Goal: Task Accomplishment & Management: Use online tool/utility

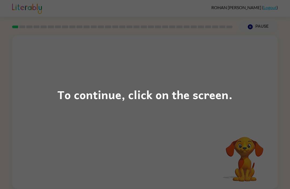
click at [184, 97] on div "To continue, click on the screen." at bounding box center [145, 95] width 175 height 18
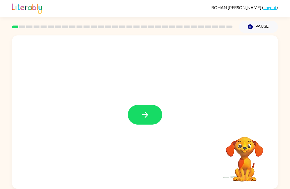
click at [138, 106] on button "button" at bounding box center [145, 115] width 34 height 20
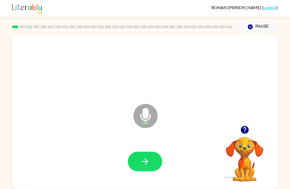
click at [146, 161] on icon "button" at bounding box center [145, 162] width 6 height 6
click at [242, 131] on icon "button" at bounding box center [245, 130] width 8 height 8
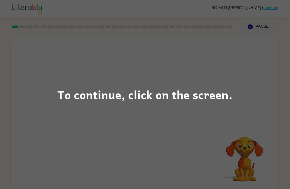
click at [54, 74] on div "To continue, click on the screen." at bounding box center [145, 94] width 290 height 189
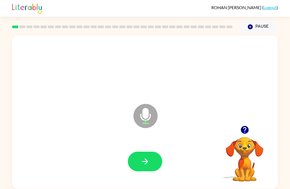
click at [243, 131] on icon "button" at bounding box center [245, 130] width 8 height 8
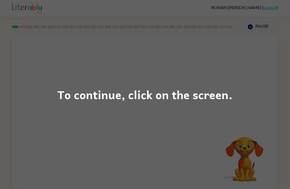
click at [204, 138] on div "To continue, click on the screen." at bounding box center [145, 94] width 290 height 189
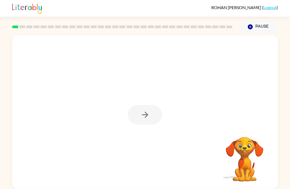
click at [147, 112] on div at bounding box center [145, 115] width 34 height 20
click at [151, 119] on div at bounding box center [145, 115] width 34 height 20
click at [151, 119] on button "button" at bounding box center [145, 115] width 34 height 20
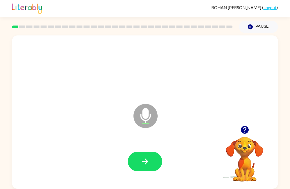
click at [145, 164] on icon "button" at bounding box center [145, 161] width 9 height 9
click at [150, 160] on button "button" at bounding box center [145, 162] width 34 height 20
click at [147, 167] on button "button" at bounding box center [145, 162] width 34 height 20
click at [142, 161] on icon "button" at bounding box center [145, 161] width 9 height 9
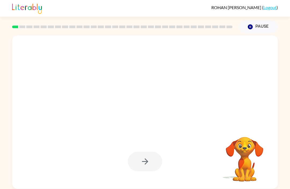
click at [67, 182] on div at bounding box center [144, 162] width 255 height 44
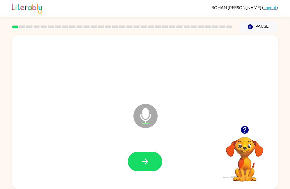
click at [144, 168] on button "button" at bounding box center [145, 162] width 34 height 20
click at [242, 133] on icon "button" at bounding box center [245, 130] width 8 height 8
click at [141, 162] on icon "button" at bounding box center [145, 161] width 9 height 9
click at [136, 167] on button "button" at bounding box center [145, 162] width 34 height 20
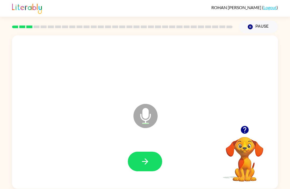
click at [138, 170] on button "button" at bounding box center [145, 162] width 34 height 20
click at [145, 156] on button "button" at bounding box center [145, 162] width 34 height 20
click at [152, 166] on button "button" at bounding box center [145, 162] width 34 height 20
click at [152, 163] on button "button" at bounding box center [145, 162] width 34 height 20
click at [143, 162] on icon "button" at bounding box center [145, 162] width 6 height 6
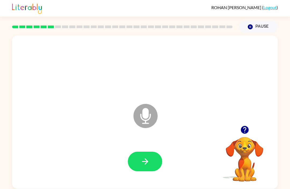
click at [147, 168] on button "button" at bounding box center [145, 162] width 34 height 20
click at [145, 165] on icon "button" at bounding box center [145, 162] width 6 height 6
click at [145, 161] on icon "button" at bounding box center [145, 161] width 9 height 9
click at [244, 132] on icon "button" at bounding box center [245, 130] width 8 height 8
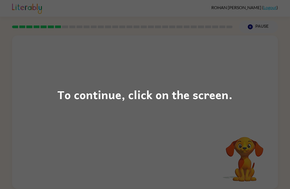
click at [67, 59] on div "To continue, click on the screen." at bounding box center [145, 94] width 290 height 189
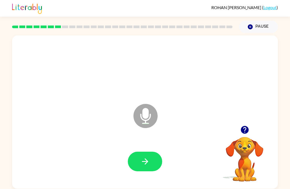
click at [243, 130] on icon "button" at bounding box center [245, 130] width 8 height 8
click at [141, 165] on icon "button" at bounding box center [145, 161] width 9 height 9
click at [138, 164] on button "button" at bounding box center [145, 162] width 34 height 20
click at [242, 129] on icon "button" at bounding box center [245, 130] width 8 height 8
click at [141, 157] on icon "button" at bounding box center [145, 161] width 9 height 9
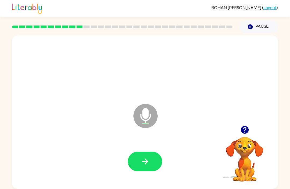
click at [246, 130] on icon "button" at bounding box center [245, 130] width 8 height 8
click at [143, 164] on icon "button" at bounding box center [145, 161] width 9 height 9
click at [144, 161] on icon "button" at bounding box center [145, 161] width 9 height 9
click at [141, 163] on icon "button" at bounding box center [145, 161] width 9 height 9
click at [243, 129] on icon "button" at bounding box center [245, 130] width 8 height 8
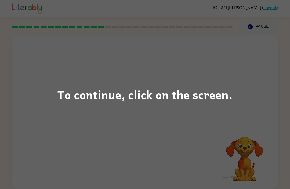
click at [57, 122] on div "To continue, click on the screen." at bounding box center [145, 94] width 290 height 189
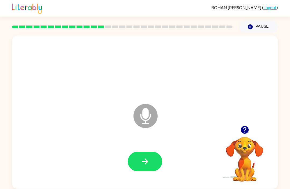
click at [147, 162] on icon "button" at bounding box center [145, 162] width 6 height 6
click at [139, 161] on button "button" at bounding box center [145, 162] width 34 height 20
click at [133, 166] on button "button" at bounding box center [145, 162] width 34 height 20
click at [150, 165] on button "button" at bounding box center [145, 162] width 34 height 20
click at [139, 159] on button "button" at bounding box center [145, 162] width 34 height 20
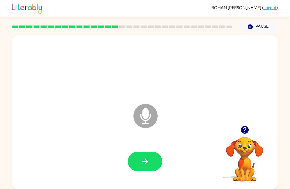
click at [152, 165] on button "button" at bounding box center [145, 162] width 34 height 20
click at [139, 165] on button "button" at bounding box center [145, 162] width 34 height 20
click at [144, 153] on button "button" at bounding box center [145, 162] width 34 height 20
click at [156, 163] on button "button" at bounding box center [145, 162] width 34 height 20
click at [142, 158] on icon "button" at bounding box center [145, 161] width 9 height 9
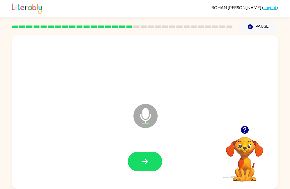
click at [142, 176] on div at bounding box center [144, 162] width 255 height 44
click at [242, 132] on icon "button" at bounding box center [245, 130] width 8 height 8
click at [145, 162] on icon "button" at bounding box center [145, 161] width 9 height 9
click at [140, 159] on button "button" at bounding box center [145, 162] width 34 height 20
click at [144, 163] on icon "button" at bounding box center [145, 161] width 9 height 9
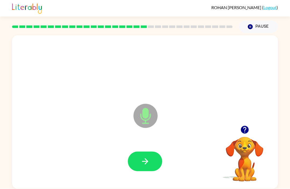
scroll to position [2, 0]
click at [145, 159] on icon "button" at bounding box center [145, 161] width 9 height 9
click at [156, 169] on button "button" at bounding box center [145, 162] width 34 height 20
click at [247, 128] on icon "button" at bounding box center [245, 130] width 8 height 8
click at [149, 169] on button "button" at bounding box center [145, 162] width 34 height 20
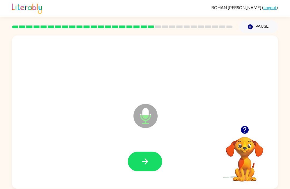
click at [153, 155] on button "button" at bounding box center [145, 162] width 34 height 20
click at [145, 162] on icon "button" at bounding box center [145, 161] width 9 height 9
click at [154, 159] on button "button" at bounding box center [145, 162] width 34 height 20
click at [156, 155] on button "button" at bounding box center [145, 162] width 34 height 20
click at [153, 169] on button "button" at bounding box center [145, 162] width 34 height 20
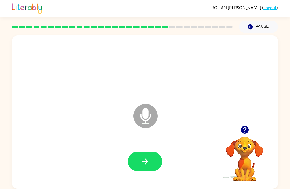
click at [151, 165] on button "button" at bounding box center [145, 162] width 34 height 20
click at [154, 161] on button "button" at bounding box center [145, 162] width 34 height 20
click at [148, 167] on button "button" at bounding box center [145, 162] width 34 height 20
click at [157, 160] on button "button" at bounding box center [145, 162] width 34 height 20
click at [148, 157] on icon "button" at bounding box center [145, 161] width 9 height 9
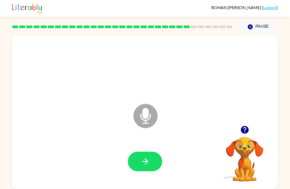
click at [248, 133] on icon "button" at bounding box center [244, 129] width 9 height 9
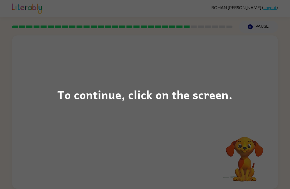
click at [61, 40] on div "To continue, click on the screen." at bounding box center [145, 94] width 290 height 189
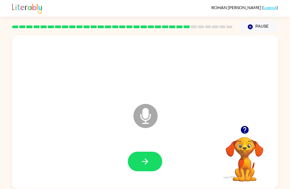
click at [139, 152] on button "button" at bounding box center [145, 162] width 34 height 20
click at [146, 157] on icon "button" at bounding box center [145, 161] width 9 height 9
click at [160, 156] on button "button" at bounding box center [145, 162] width 34 height 20
click at [247, 130] on icon "button" at bounding box center [245, 130] width 8 height 8
click at [143, 159] on icon "button" at bounding box center [145, 161] width 9 height 9
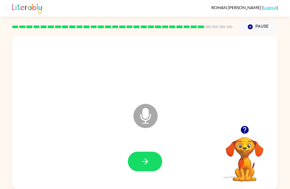
click at [150, 161] on button "button" at bounding box center [145, 162] width 34 height 20
click at [151, 165] on button "button" at bounding box center [145, 162] width 34 height 20
click at [157, 164] on button "button" at bounding box center [145, 162] width 34 height 20
click at [243, 133] on icon "button" at bounding box center [244, 129] width 9 height 9
click at [152, 162] on button "button" at bounding box center [145, 162] width 34 height 20
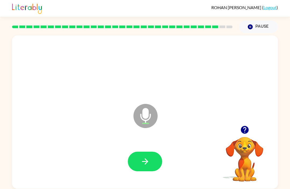
click at [150, 161] on icon "button" at bounding box center [145, 161] width 9 height 9
click at [161, 172] on div at bounding box center [144, 162] width 255 height 44
click at [154, 165] on button "button" at bounding box center [145, 162] width 34 height 20
click at [153, 158] on button "button" at bounding box center [145, 162] width 34 height 20
click at [149, 162] on icon "button" at bounding box center [145, 161] width 9 height 9
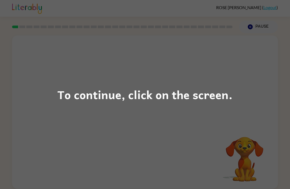
click at [151, 147] on div "To continue, click on the screen." at bounding box center [145, 94] width 290 height 189
click at [51, 149] on div "To continue, click on the screen." at bounding box center [145, 94] width 290 height 189
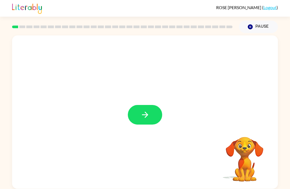
click at [141, 115] on icon "button" at bounding box center [145, 114] width 9 height 9
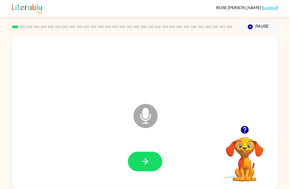
click at [243, 131] on icon "button" at bounding box center [245, 130] width 8 height 8
click at [156, 163] on button "button" at bounding box center [145, 162] width 34 height 20
click at [142, 153] on button "button" at bounding box center [145, 162] width 34 height 20
click at [146, 155] on button "button" at bounding box center [145, 162] width 34 height 20
click at [153, 171] on button "button" at bounding box center [145, 162] width 34 height 20
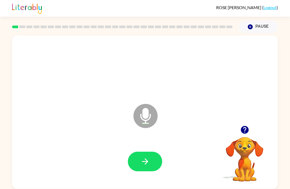
click at [147, 161] on icon "button" at bounding box center [145, 162] width 6 height 6
click at [152, 167] on button "button" at bounding box center [145, 162] width 34 height 20
click at [156, 161] on button "button" at bounding box center [145, 162] width 34 height 20
click at [156, 156] on button "button" at bounding box center [145, 162] width 34 height 20
click at [149, 161] on icon "button" at bounding box center [145, 161] width 9 height 9
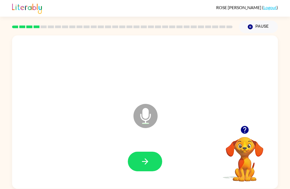
click at [247, 159] on video "Your browser must support playing .mp4 files to use Literably. Please try using…" at bounding box center [245, 156] width 54 height 54
click at [246, 128] on icon "button" at bounding box center [245, 130] width 8 height 8
click at [244, 134] on icon "button" at bounding box center [245, 130] width 8 height 8
click at [147, 164] on icon "button" at bounding box center [145, 161] width 9 height 9
click at [150, 162] on button "button" at bounding box center [145, 162] width 34 height 20
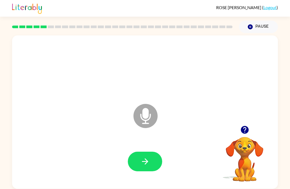
click at [159, 159] on button "button" at bounding box center [145, 162] width 34 height 20
click at [153, 166] on button "button" at bounding box center [145, 162] width 34 height 20
click at [146, 166] on icon "button" at bounding box center [145, 161] width 9 height 9
click at [136, 155] on button "button" at bounding box center [145, 162] width 34 height 20
click at [246, 130] on icon "button" at bounding box center [244, 129] width 9 height 9
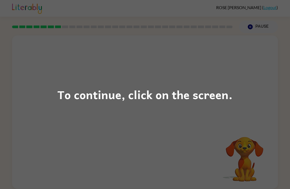
click at [65, 160] on div "To continue, click on the screen." at bounding box center [145, 94] width 290 height 189
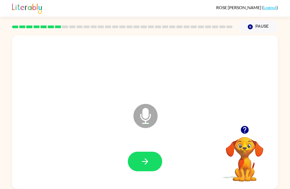
click at [245, 131] on icon "button" at bounding box center [244, 129] width 9 height 9
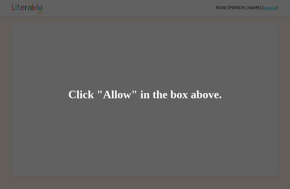
click at [113, 132] on div "Click "Allow" in the box above." at bounding box center [145, 94] width 290 height 189
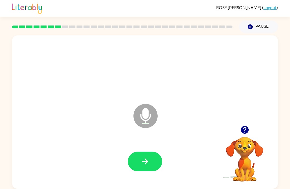
click at [147, 170] on button "button" at bounding box center [145, 162] width 34 height 20
click at [155, 166] on button "button" at bounding box center [145, 162] width 34 height 20
click at [147, 159] on icon "button" at bounding box center [145, 161] width 9 height 9
click at [248, 125] on button "button" at bounding box center [245, 130] width 14 height 14
click at [154, 166] on button "button" at bounding box center [145, 162] width 34 height 20
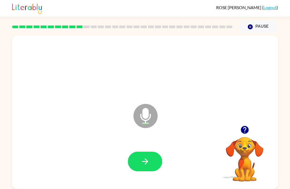
click at [149, 164] on icon "button" at bounding box center [145, 161] width 9 height 9
click at [147, 158] on icon "button" at bounding box center [145, 161] width 9 height 9
click at [152, 160] on button "button" at bounding box center [145, 162] width 34 height 20
click at [151, 163] on button "button" at bounding box center [145, 162] width 34 height 20
click at [140, 171] on button "button" at bounding box center [145, 162] width 34 height 20
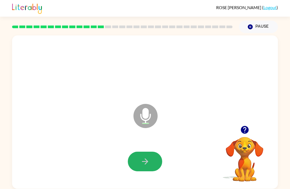
click at [153, 163] on button "button" at bounding box center [145, 162] width 34 height 20
click at [154, 158] on button "button" at bounding box center [145, 162] width 34 height 20
click at [154, 164] on button "button" at bounding box center [145, 162] width 34 height 20
click at [148, 165] on icon "button" at bounding box center [145, 161] width 9 height 9
click at [150, 165] on icon "button" at bounding box center [145, 161] width 9 height 9
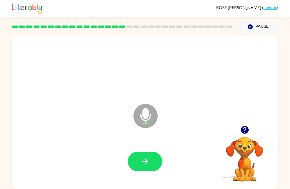
click at [146, 156] on button "button" at bounding box center [145, 162] width 34 height 20
click at [155, 165] on button "button" at bounding box center [145, 162] width 34 height 20
click at [147, 151] on div at bounding box center [144, 162] width 255 height 44
click at [139, 167] on button "button" at bounding box center [145, 162] width 34 height 20
click at [141, 165] on icon "button" at bounding box center [145, 161] width 9 height 9
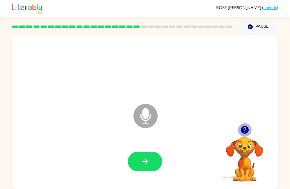
click at [243, 133] on icon "button" at bounding box center [245, 130] width 8 height 8
click at [147, 162] on icon "button" at bounding box center [145, 162] width 6 height 6
click at [153, 165] on button "button" at bounding box center [145, 162] width 34 height 20
click at [150, 160] on button "button" at bounding box center [145, 162] width 34 height 20
click at [151, 163] on button "button" at bounding box center [145, 162] width 34 height 20
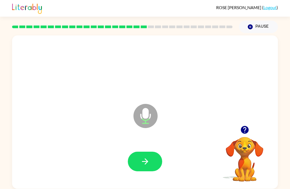
click at [147, 171] on button "button" at bounding box center [145, 162] width 34 height 20
click at [157, 160] on button "button" at bounding box center [145, 162] width 34 height 20
click at [155, 165] on button "button" at bounding box center [145, 162] width 34 height 20
click at [151, 165] on button "button" at bounding box center [145, 162] width 34 height 20
click at [155, 155] on button "button" at bounding box center [145, 162] width 34 height 20
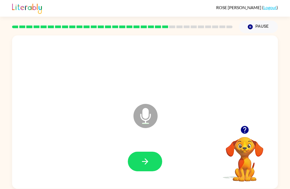
click at [151, 162] on button "button" at bounding box center [145, 162] width 34 height 20
click at [148, 161] on icon "button" at bounding box center [145, 161] width 9 height 9
click at [148, 157] on icon "button" at bounding box center [145, 161] width 9 height 9
click at [142, 160] on icon "button" at bounding box center [145, 161] width 9 height 9
click at [150, 167] on button "button" at bounding box center [145, 162] width 34 height 20
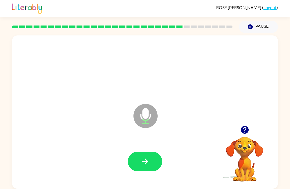
click at [148, 164] on icon "button" at bounding box center [145, 161] width 9 height 9
click at [152, 165] on button "button" at bounding box center [145, 162] width 34 height 20
click at [145, 159] on icon "button" at bounding box center [145, 161] width 9 height 9
click at [245, 131] on icon "button" at bounding box center [244, 129] width 9 height 9
click at [144, 170] on button "button" at bounding box center [145, 162] width 34 height 20
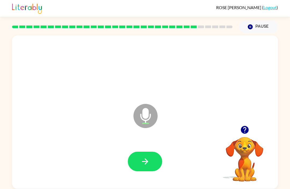
click at [150, 160] on icon "button" at bounding box center [145, 161] width 9 height 9
click at [152, 155] on button "button" at bounding box center [145, 162] width 34 height 20
click at [150, 166] on button "button" at bounding box center [145, 162] width 34 height 20
click at [146, 166] on icon "button" at bounding box center [145, 161] width 9 height 9
click at [156, 162] on button "button" at bounding box center [145, 162] width 34 height 20
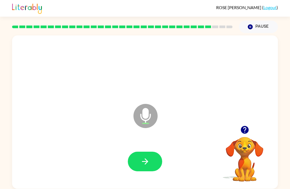
click at [152, 166] on button "button" at bounding box center [145, 162] width 34 height 20
click at [158, 165] on button "button" at bounding box center [145, 162] width 34 height 20
click at [151, 156] on button "button" at bounding box center [145, 162] width 34 height 20
click at [151, 162] on button "button" at bounding box center [145, 162] width 34 height 20
click at [146, 169] on button "button" at bounding box center [145, 162] width 34 height 20
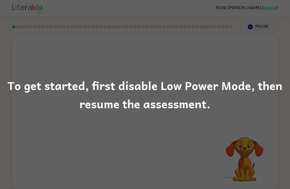
click at [290, 85] on div "To get started, first disable Low Power Mode, then resume the assessment." at bounding box center [145, 94] width 290 height 37
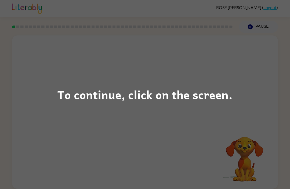
click at [75, 148] on div "To continue, click on the screen." at bounding box center [145, 94] width 290 height 189
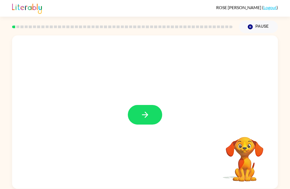
click at [151, 113] on button "button" at bounding box center [145, 115] width 34 height 20
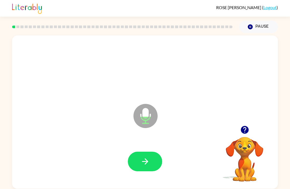
click at [144, 171] on button "button" at bounding box center [145, 162] width 34 height 20
click at [157, 166] on button "button" at bounding box center [145, 162] width 34 height 20
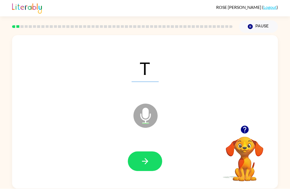
click at [146, 163] on icon "button" at bounding box center [145, 161] width 9 height 9
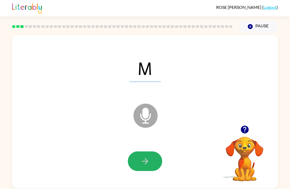
click at [145, 167] on button "button" at bounding box center [145, 162] width 34 height 20
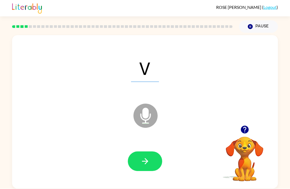
click at [153, 164] on button "button" at bounding box center [145, 162] width 34 height 20
click at [150, 159] on button "button" at bounding box center [145, 162] width 34 height 20
click at [147, 169] on button "button" at bounding box center [145, 162] width 34 height 20
click at [152, 163] on button "button" at bounding box center [145, 162] width 34 height 20
click at [155, 162] on button "button" at bounding box center [145, 162] width 34 height 20
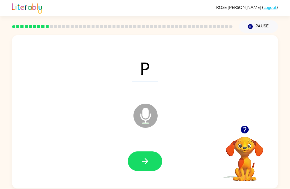
click at [148, 154] on button "button" at bounding box center [145, 162] width 34 height 20
click at [145, 168] on button "button" at bounding box center [145, 162] width 34 height 20
click at [149, 170] on button "button" at bounding box center [145, 162] width 34 height 20
click at [146, 164] on icon "button" at bounding box center [145, 162] width 6 height 6
click at [151, 161] on button "button" at bounding box center [145, 162] width 34 height 20
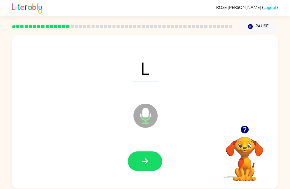
click at [141, 153] on button "button" at bounding box center [145, 162] width 34 height 20
click at [152, 162] on button "button" at bounding box center [145, 162] width 34 height 20
click at [147, 171] on button "button" at bounding box center [145, 162] width 34 height 20
click at [156, 160] on button "button" at bounding box center [145, 162] width 34 height 20
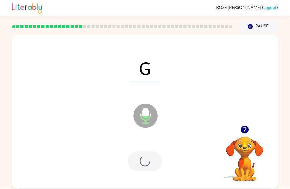
click at [156, 160] on div at bounding box center [145, 162] width 34 height 20
click at [151, 167] on div at bounding box center [145, 162] width 34 height 20
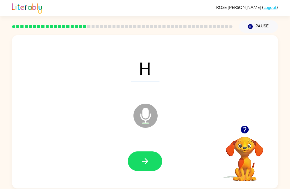
click at [146, 163] on icon "button" at bounding box center [145, 161] width 9 height 9
click at [147, 168] on button "button" at bounding box center [145, 162] width 34 height 20
click at [151, 171] on button "button" at bounding box center [145, 162] width 34 height 20
click at [147, 160] on icon "button" at bounding box center [145, 161] width 9 height 9
click at [144, 163] on icon "button" at bounding box center [145, 161] width 9 height 9
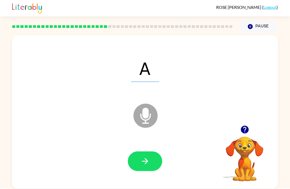
click at [151, 166] on button "button" at bounding box center [145, 162] width 34 height 20
click at [161, 160] on button "button" at bounding box center [145, 162] width 34 height 20
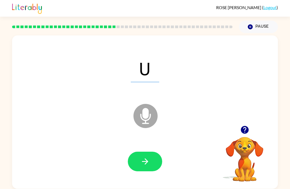
click at [152, 152] on button "button" at bounding box center [145, 162] width 34 height 20
click at [146, 152] on div at bounding box center [145, 162] width 34 height 20
click at [144, 157] on icon "button" at bounding box center [145, 161] width 9 height 9
click at [138, 152] on button "button" at bounding box center [145, 162] width 34 height 20
click at [148, 152] on button "button" at bounding box center [145, 162] width 34 height 20
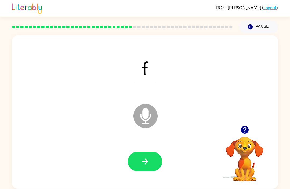
click at [141, 154] on button "button" at bounding box center [145, 162] width 34 height 20
click at [150, 152] on button "button" at bounding box center [145, 162] width 34 height 20
click at [146, 157] on icon "button" at bounding box center [145, 161] width 9 height 9
click at [142, 157] on icon "button" at bounding box center [145, 161] width 9 height 9
click at [143, 159] on icon "button" at bounding box center [145, 162] width 6 height 6
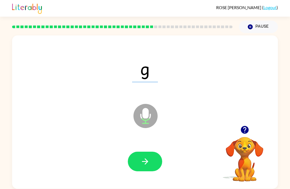
click at [145, 157] on icon "button" at bounding box center [145, 161] width 9 height 9
click at [140, 152] on button "button" at bounding box center [145, 162] width 34 height 20
click at [137, 152] on button "button" at bounding box center [145, 162] width 34 height 20
click at [141, 157] on icon "button" at bounding box center [145, 161] width 9 height 9
click at [143, 157] on icon "button" at bounding box center [145, 161] width 9 height 9
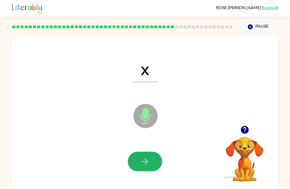
click at [139, 152] on button "button" at bounding box center [145, 162] width 34 height 20
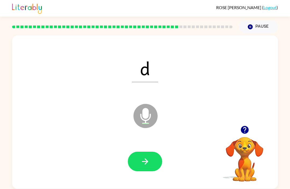
click at [135, 152] on button "button" at bounding box center [145, 162] width 34 height 20
click at [136, 152] on button "button" at bounding box center [145, 162] width 34 height 20
click at [140, 152] on button "button" at bounding box center [145, 162] width 34 height 20
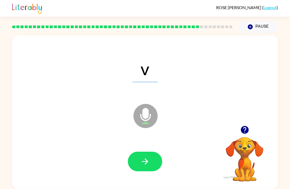
click at [138, 152] on button "button" at bounding box center [145, 162] width 34 height 20
click at [144, 157] on icon "button" at bounding box center [145, 161] width 9 height 9
click at [152, 152] on button "button" at bounding box center [145, 162] width 34 height 20
click at [154, 152] on button "button" at bounding box center [145, 162] width 34 height 20
click at [151, 152] on button "button" at bounding box center [145, 162] width 34 height 20
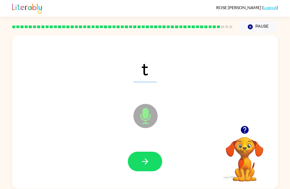
click at [150, 157] on icon "button" at bounding box center [145, 161] width 9 height 9
click at [148, 157] on icon "button" at bounding box center [145, 161] width 9 height 9
click at [147, 158] on icon "button" at bounding box center [145, 161] width 9 height 9
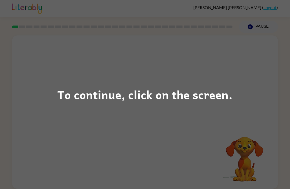
click at [66, 150] on div "To continue, click on the screen." at bounding box center [145, 94] width 290 height 189
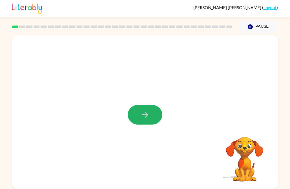
click at [153, 111] on button "button" at bounding box center [145, 115] width 34 height 20
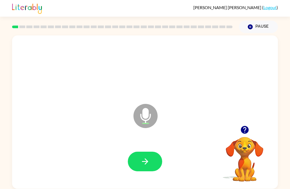
click at [238, 130] on button "button" at bounding box center [245, 130] width 14 height 14
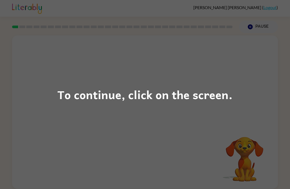
click at [48, 125] on div "To continue, click on the screen." at bounding box center [145, 94] width 290 height 189
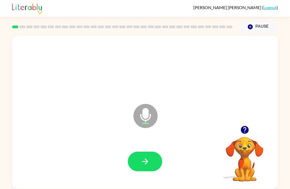
click at [245, 129] on icon "button" at bounding box center [245, 130] width 8 height 8
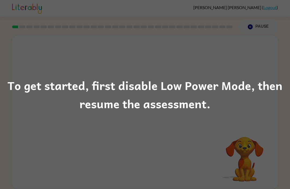
click at [290, 74] on div "To get started, first disable Low Power Mode, then resume the assessment." at bounding box center [145, 94] width 290 height 189
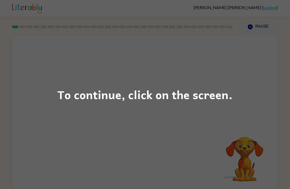
click at [129, 57] on div "To continue, click on the screen." at bounding box center [145, 94] width 290 height 189
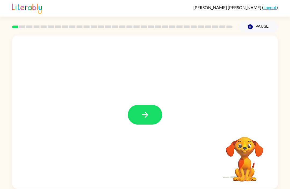
click at [144, 104] on div at bounding box center [145, 112] width 266 height 154
click at [140, 109] on button "button" at bounding box center [145, 115] width 34 height 20
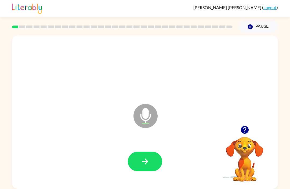
click at [133, 162] on button "button" at bounding box center [145, 162] width 34 height 20
click at [141, 160] on icon "button" at bounding box center [145, 161] width 9 height 9
click at [238, 133] on div at bounding box center [245, 130] width 54 height 14
click at [246, 131] on icon "button" at bounding box center [245, 130] width 8 height 8
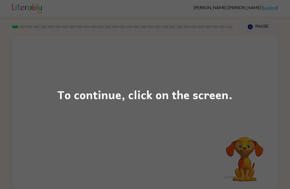
click at [91, 112] on div "To continue, click on the screen." at bounding box center [145, 94] width 290 height 189
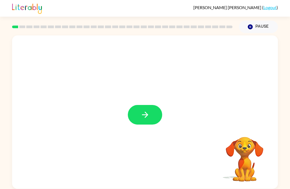
click at [155, 115] on button "button" at bounding box center [145, 115] width 34 height 20
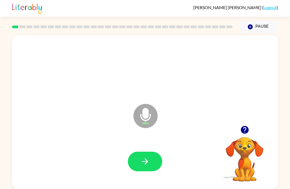
click at [136, 153] on button "button" at bounding box center [145, 162] width 34 height 20
click at [145, 157] on button "button" at bounding box center [145, 162] width 34 height 20
click at [146, 166] on icon "button" at bounding box center [145, 161] width 9 height 9
click at [244, 133] on icon "button" at bounding box center [245, 130] width 8 height 8
click at [148, 161] on icon "button" at bounding box center [145, 161] width 9 height 9
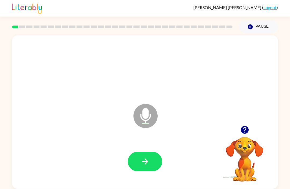
click at [240, 129] on button "button" at bounding box center [245, 130] width 14 height 14
click at [148, 162] on icon "button" at bounding box center [145, 161] width 9 height 9
click at [150, 165] on button "button" at bounding box center [145, 162] width 34 height 20
click at [148, 168] on button "button" at bounding box center [145, 162] width 34 height 20
click at [147, 163] on icon "button" at bounding box center [145, 162] width 6 height 6
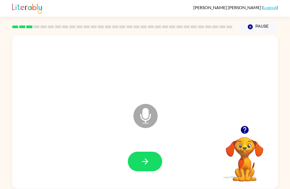
click at [149, 161] on icon "button" at bounding box center [145, 161] width 9 height 9
click at [151, 165] on button "button" at bounding box center [145, 162] width 34 height 20
click at [247, 130] on icon "button" at bounding box center [245, 130] width 8 height 8
click at [141, 158] on icon "button" at bounding box center [145, 161] width 9 height 9
click at [242, 134] on icon "button" at bounding box center [244, 129] width 9 height 9
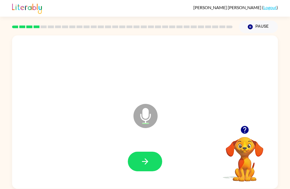
click at [150, 160] on icon "button" at bounding box center [145, 161] width 9 height 9
click at [150, 157] on button "button" at bounding box center [145, 162] width 34 height 20
click at [239, 130] on button "button" at bounding box center [245, 130] width 14 height 14
click at [137, 160] on button "button" at bounding box center [145, 162] width 34 height 20
click at [147, 166] on icon "button" at bounding box center [145, 161] width 9 height 9
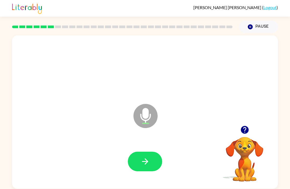
click at [131, 165] on button "button" at bounding box center [145, 162] width 34 height 20
click at [242, 130] on icon "button" at bounding box center [245, 130] width 8 height 8
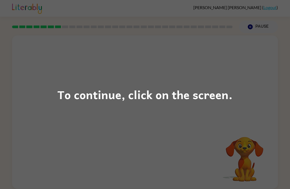
click at [37, 137] on div "To continue, click on the screen." at bounding box center [145, 94] width 290 height 189
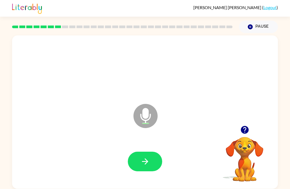
click at [243, 130] on icon "button" at bounding box center [245, 130] width 8 height 8
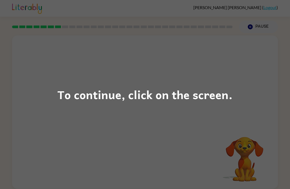
click at [120, 150] on div "To continue, click on the screen." at bounding box center [145, 94] width 290 height 189
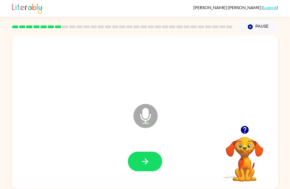
click at [154, 165] on button "button" at bounding box center [145, 162] width 34 height 20
click at [147, 162] on icon "button" at bounding box center [145, 162] width 6 height 6
click at [244, 132] on icon "button" at bounding box center [245, 130] width 8 height 8
click at [243, 133] on icon "button" at bounding box center [245, 130] width 8 height 8
click at [240, 134] on icon "button" at bounding box center [244, 129] width 9 height 9
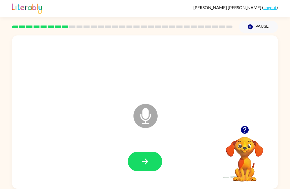
click at [244, 133] on icon "button" at bounding box center [245, 130] width 8 height 8
click at [243, 132] on icon "button" at bounding box center [245, 130] width 8 height 8
click at [143, 163] on icon "button" at bounding box center [145, 161] width 9 height 9
click at [244, 137] on button "button" at bounding box center [245, 130] width 14 height 14
click at [247, 136] on button "button" at bounding box center [245, 130] width 14 height 14
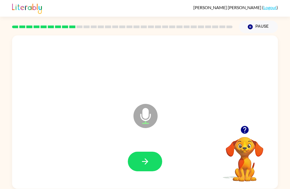
click at [245, 131] on icon "button" at bounding box center [244, 129] width 9 height 9
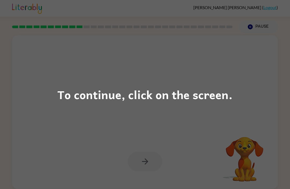
click at [204, 77] on div "To continue, click on the screen." at bounding box center [145, 94] width 290 height 189
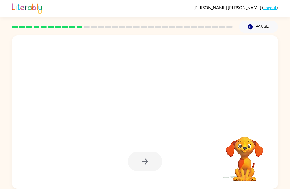
click at [261, 29] on button "Pause Pause" at bounding box center [258, 27] width 39 height 12
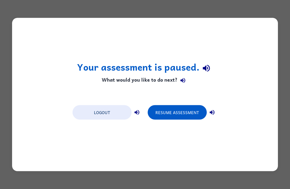
click at [183, 115] on button "Resume Assessment" at bounding box center [177, 112] width 59 height 15
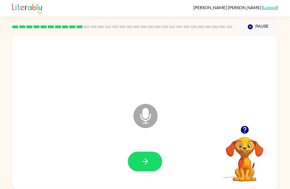
click at [245, 133] on icon "button" at bounding box center [245, 130] width 8 height 8
click at [244, 131] on icon "button" at bounding box center [245, 130] width 8 height 8
click at [244, 132] on icon "button" at bounding box center [245, 130] width 8 height 8
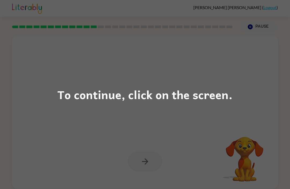
click at [143, 175] on div "To continue, click on the screen." at bounding box center [145, 94] width 290 height 189
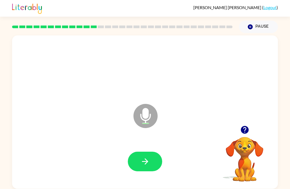
click at [262, 25] on button "Pause Pause" at bounding box center [258, 27] width 39 height 12
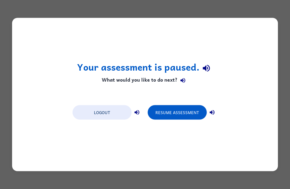
click at [174, 109] on button "Resume Assessment" at bounding box center [177, 112] width 59 height 15
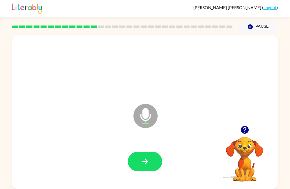
click at [245, 130] on icon "button" at bounding box center [245, 130] width 8 height 8
click at [150, 162] on icon "button" at bounding box center [145, 161] width 9 height 9
click at [154, 167] on button "button" at bounding box center [145, 162] width 34 height 20
click at [150, 157] on button "button" at bounding box center [145, 162] width 34 height 20
click at [148, 162] on icon "button" at bounding box center [145, 161] width 9 height 9
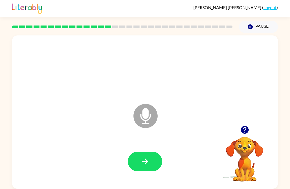
click at [140, 163] on button "button" at bounding box center [145, 162] width 34 height 20
click at [144, 165] on icon "button" at bounding box center [145, 161] width 9 height 9
click at [143, 163] on icon "button" at bounding box center [145, 161] width 9 height 9
click at [142, 163] on icon "button" at bounding box center [145, 161] width 9 height 9
click at [144, 163] on icon "button" at bounding box center [145, 161] width 9 height 9
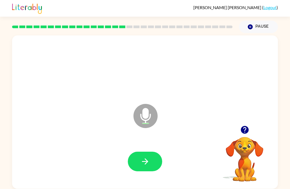
click at [151, 170] on button "button" at bounding box center [145, 162] width 34 height 20
click at [144, 164] on icon "button" at bounding box center [145, 161] width 9 height 9
click at [148, 164] on icon "button" at bounding box center [145, 161] width 9 height 9
click at [242, 131] on icon "button" at bounding box center [245, 130] width 8 height 8
click at [150, 167] on button "button" at bounding box center [145, 162] width 34 height 20
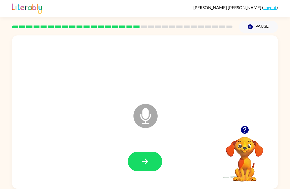
click at [141, 161] on icon "button" at bounding box center [145, 161] width 9 height 9
click at [147, 159] on icon "button" at bounding box center [145, 161] width 9 height 9
click at [136, 159] on button "button" at bounding box center [145, 162] width 34 height 20
click at [143, 165] on icon "button" at bounding box center [145, 161] width 9 height 9
click at [245, 131] on icon "button" at bounding box center [245, 130] width 8 height 8
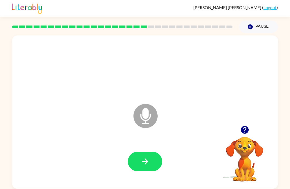
click at [241, 133] on icon "button" at bounding box center [244, 129] width 9 height 9
click at [138, 161] on button "button" at bounding box center [145, 162] width 34 height 20
click at [137, 163] on button "button" at bounding box center [145, 162] width 34 height 20
click at [246, 131] on icon "button" at bounding box center [245, 130] width 8 height 8
click at [244, 130] on icon "button" at bounding box center [245, 130] width 8 height 8
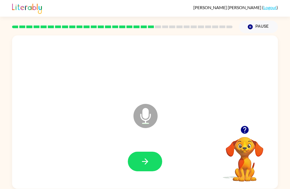
click at [137, 166] on button "button" at bounding box center [145, 162] width 34 height 20
click at [143, 160] on icon "button" at bounding box center [145, 161] width 9 height 9
click at [129, 164] on button "button" at bounding box center [145, 162] width 34 height 20
click at [144, 165] on icon "button" at bounding box center [145, 161] width 9 height 9
click at [141, 164] on icon "button" at bounding box center [145, 161] width 9 height 9
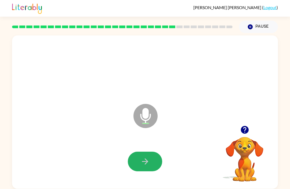
click at [148, 158] on icon "button" at bounding box center [145, 161] width 9 height 9
click at [140, 158] on button "button" at bounding box center [145, 162] width 34 height 20
click at [152, 162] on button "button" at bounding box center [145, 162] width 34 height 20
click at [138, 162] on button "button" at bounding box center [145, 162] width 34 height 20
click at [243, 127] on icon "button" at bounding box center [244, 129] width 9 height 9
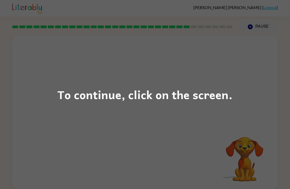
click at [60, 77] on div "To continue, click on the screen." at bounding box center [145, 94] width 290 height 189
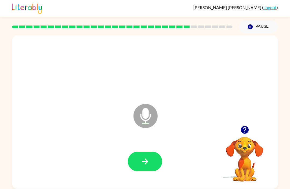
click at [144, 160] on icon "button" at bounding box center [145, 161] width 9 height 9
click at [143, 161] on icon "button" at bounding box center [145, 161] width 9 height 9
click at [245, 134] on icon "button" at bounding box center [245, 130] width 8 height 8
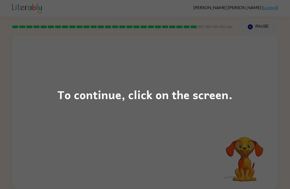
click at [62, 156] on div "To continue, click on the screen." at bounding box center [145, 94] width 290 height 189
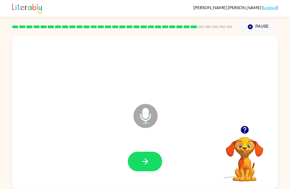
click at [149, 166] on icon "button" at bounding box center [145, 161] width 9 height 9
click at [244, 134] on icon "button" at bounding box center [245, 130] width 8 height 8
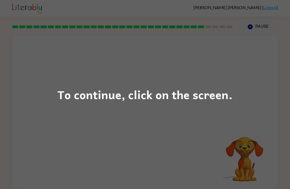
click at [54, 144] on div "To continue, click on the screen." at bounding box center [145, 94] width 290 height 189
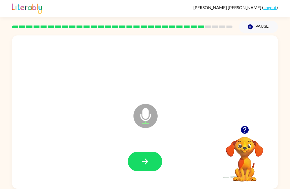
click at [241, 130] on icon "button" at bounding box center [244, 129] width 9 height 9
click at [145, 166] on icon "button" at bounding box center [145, 161] width 9 height 9
click at [237, 133] on div at bounding box center [245, 130] width 54 height 14
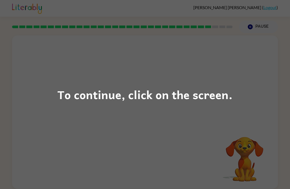
click at [78, 133] on div "To continue, click on the screen." at bounding box center [145, 94] width 290 height 189
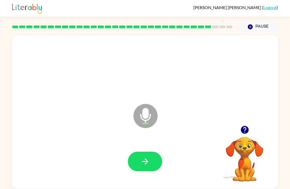
click at [150, 161] on icon "button" at bounding box center [145, 161] width 9 height 9
click at [244, 129] on icon "button" at bounding box center [244, 129] width 9 height 9
click at [249, 128] on icon "button" at bounding box center [244, 129] width 9 height 9
click at [244, 132] on icon "button" at bounding box center [245, 130] width 8 height 8
click at [141, 163] on icon "button" at bounding box center [145, 161] width 9 height 9
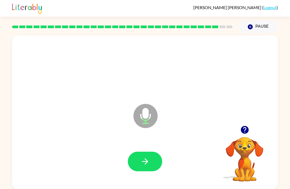
click at [148, 163] on icon "button" at bounding box center [145, 162] width 6 height 6
click at [242, 132] on icon "button" at bounding box center [245, 130] width 8 height 8
click at [147, 163] on icon "button" at bounding box center [145, 161] width 9 height 9
click at [152, 159] on button "button" at bounding box center [145, 162] width 34 height 20
click at [144, 161] on icon "button" at bounding box center [145, 161] width 9 height 9
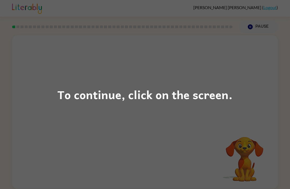
click at [56, 161] on div "To continue, click on the screen." at bounding box center [145, 94] width 290 height 189
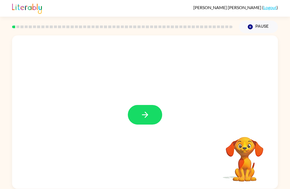
click at [141, 119] on icon "button" at bounding box center [145, 114] width 9 height 9
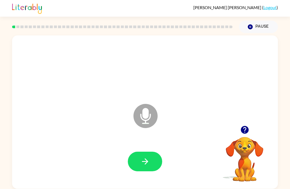
click at [138, 163] on button "button" at bounding box center [145, 162] width 34 height 20
click at [144, 161] on icon "button" at bounding box center [145, 161] width 9 height 9
click at [161, 166] on button "button" at bounding box center [145, 162] width 34 height 20
click at [150, 165] on button "button" at bounding box center [145, 162] width 34 height 20
click at [144, 161] on icon "button" at bounding box center [145, 161] width 9 height 9
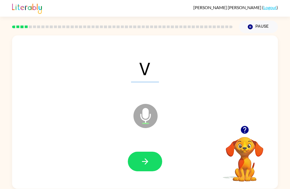
click at [157, 170] on button "button" at bounding box center [145, 162] width 34 height 20
click at [149, 167] on button "button" at bounding box center [145, 162] width 34 height 20
click at [141, 161] on icon "button" at bounding box center [145, 161] width 9 height 9
click at [147, 166] on icon "button" at bounding box center [145, 161] width 9 height 9
click at [146, 157] on icon "button" at bounding box center [145, 161] width 9 height 9
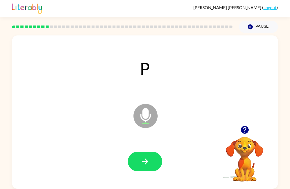
click at [143, 161] on icon "button" at bounding box center [145, 161] width 9 height 9
click at [144, 156] on button "button" at bounding box center [145, 162] width 34 height 20
click at [146, 158] on icon "button" at bounding box center [145, 161] width 9 height 9
click at [143, 157] on button "button" at bounding box center [145, 162] width 34 height 20
click at [147, 171] on button "button" at bounding box center [145, 162] width 34 height 20
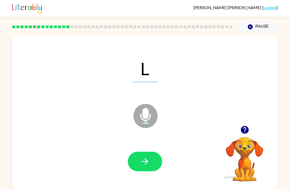
click at [152, 167] on button "button" at bounding box center [145, 162] width 34 height 20
click at [143, 169] on button "button" at bounding box center [145, 162] width 34 height 20
click at [147, 162] on icon "button" at bounding box center [145, 162] width 6 height 6
click at [147, 165] on icon "button" at bounding box center [145, 161] width 9 height 9
click at [146, 160] on icon "button" at bounding box center [145, 162] width 6 height 6
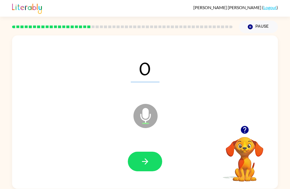
click at [155, 168] on button "button" at bounding box center [145, 162] width 34 height 20
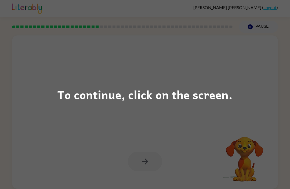
click at [41, 136] on div "To continue, click on the screen." at bounding box center [145, 94] width 290 height 189
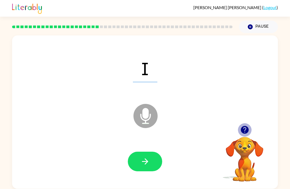
click at [245, 133] on icon "button" at bounding box center [244, 129] width 9 height 9
click at [140, 161] on button "button" at bounding box center [145, 162] width 34 height 20
click at [146, 161] on icon "button" at bounding box center [145, 162] width 6 height 6
click at [155, 165] on button "button" at bounding box center [145, 162] width 34 height 20
click at [143, 166] on icon "button" at bounding box center [145, 161] width 9 height 9
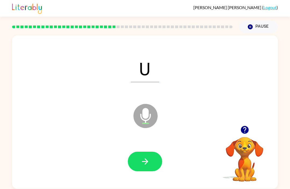
click at [133, 168] on button "button" at bounding box center [145, 162] width 34 height 20
click at [145, 164] on icon "button" at bounding box center [145, 161] width 9 height 9
click at [141, 166] on icon "button" at bounding box center [145, 161] width 9 height 9
click at [137, 164] on button "button" at bounding box center [145, 162] width 34 height 20
click at [144, 168] on button "button" at bounding box center [145, 162] width 34 height 20
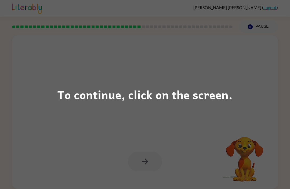
click at [130, 170] on div "To continue, click on the screen." at bounding box center [145, 94] width 290 height 189
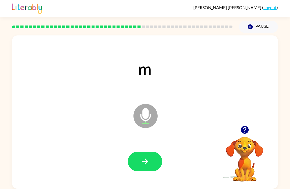
click at [147, 164] on icon "button" at bounding box center [145, 161] width 9 height 9
click at [145, 166] on icon "button" at bounding box center [145, 161] width 9 height 9
click at [145, 163] on icon "button" at bounding box center [145, 161] width 9 height 9
click at [154, 162] on button "button" at bounding box center [145, 162] width 34 height 20
click at [136, 167] on button "button" at bounding box center [145, 162] width 34 height 20
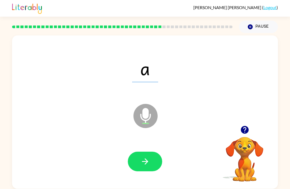
click at [145, 160] on icon "button" at bounding box center [145, 162] width 6 height 6
click at [146, 166] on icon "button" at bounding box center [145, 161] width 9 height 9
click at [137, 168] on button "button" at bounding box center [145, 162] width 34 height 20
click at [147, 165] on icon "button" at bounding box center [145, 161] width 9 height 9
click at [150, 160] on icon "button" at bounding box center [145, 161] width 9 height 9
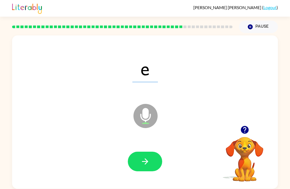
click at [145, 170] on button "button" at bounding box center [145, 162] width 34 height 20
click at [146, 168] on button "button" at bounding box center [145, 162] width 34 height 20
click at [149, 159] on icon "button" at bounding box center [145, 161] width 9 height 9
click at [143, 164] on icon "button" at bounding box center [145, 161] width 9 height 9
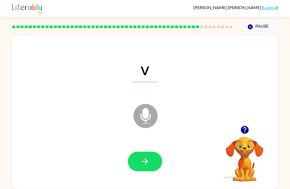
click at [143, 161] on icon "button" at bounding box center [145, 162] width 6 height 6
click at [147, 163] on icon "button" at bounding box center [145, 162] width 6 height 6
click at [150, 162] on icon "button" at bounding box center [145, 161] width 9 height 9
click at [132, 161] on button "button" at bounding box center [145, 162] width 34 height 20
click at [142, 166] on icon "button" at bounding box center [145, 161] width 9 height 9
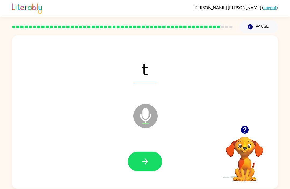
click at [151, 162] on button "button" at bounding box center [145, 162] width 34 height 20
click at [145, 158] on icon "button" at bounding box center [145, 161] width 9 height 9
click at [150, 161] on icon "button" at bounding box center [145, 161] width 9 height 9
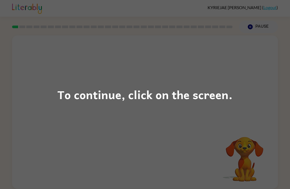
click at [62, 48] on div "To continue, click on the screen." at bounding box center [145, 94] width 290 height 189
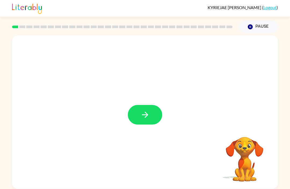
click at [151, 117] on button "button" at bounding box center [145, 115] width 34 height 20
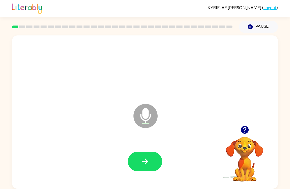
click at [149, 168] on button "button" at bounding box center [145, 162] width 34 height 20
click at [244, 129] on icon "button" at bounding box center [244, 129] width 9 height 9
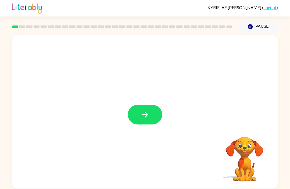
scroll to position [0, 0]
click at [141, 114] on icon "button" at bounding box center [145, 114] width 9 height 9
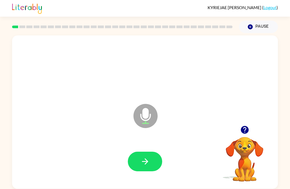
scroll to position [0, 0]
click at [156, 165] on button "button" at bounding box center [145, 162] width 34 height 20
click at [142, 153] on button "button" at bounding box center [145, 162] width 34 height 20
click at [145, 167] on button "button" at bounding box center [145, 162] width 34 height 20
click at [171, 187] on div "Microphone The Microphone is here when it is your turn to talk" at bounding box center [145, 112] width 266 height 154
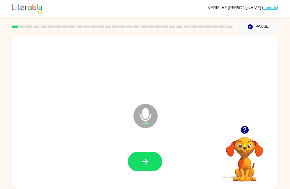
scroll to position [1, 0]
click at [243, 132] on icon "button" at bounding box center [245, 130] width 8 height 8
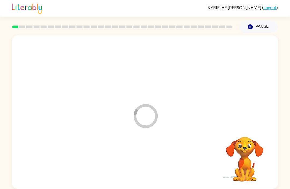
click at [155, 166] on div at bounding box center [144, 162] width 255 height 44
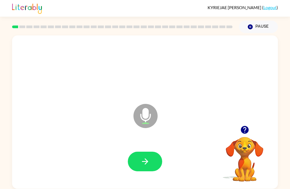
scroll to position [1, 0]
click at [143, 169] on button "button" at bounding box center [145, 162] width 34 height 20
click at [152, 164] on button "button" at bounding box center [145, 162] width 34 height 20
click at [145, 157] on icon "button" at bounding box center [145, 161] width 9 height 9
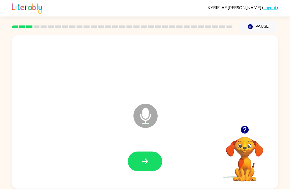
scroll to position [4, 0]
click at [147, 159] on icon "button" at bounding box center [145, 162] width 6 height 6
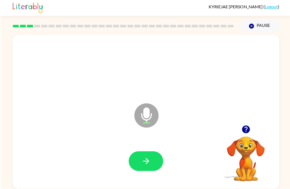
scroll to position [18, 0]
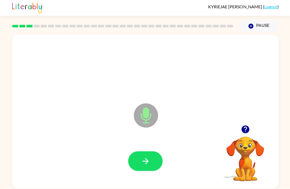
click at [146, 157] on icon "button" at bounding box center [145, 161] width 9 height 9
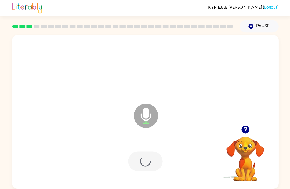
click at [145, 152] on div at bounding box center [145, 162] width 34 height 20
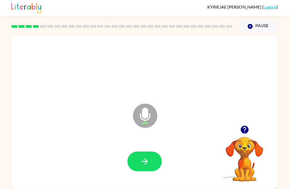
click at [145, 159] on icon "button" at bounding box center [145, 162] width 6 height 6
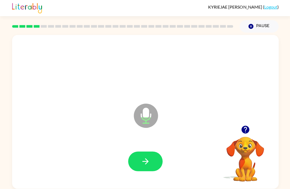
click at [137, 152] on button "button" at bounding box center [145, 162] width 34 height 20
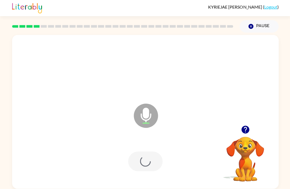
click at [137, 152] on div at bounding box center [145, 162] width 34 height 20
click at [148, 152] on div at bounding box center [145, 162] width 34 height 20
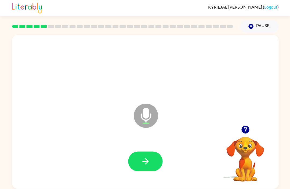
click at [138, 152] on button "button" at bounding box center [145, 162] width 34 height 20
click at [245, 125] on icon "button" at bounding box center [244, 129] width 9 height 9
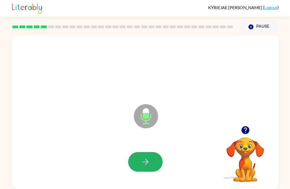
click at [154, 152] on button "button" at bounding box center [145, 162] width 34 height 20
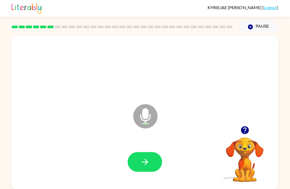
scroll to position [1, 0]
click at [142, 160] on icon "button" at bounding box center [145, 161] width 9 height 9
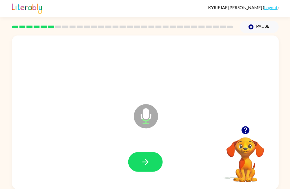
click at [137, 165] on button "button" at bounding box center [145, 162] width 34 height 20
click at [242, 131] on icon "button" at bounding box center [245, 130] width 8 height 8
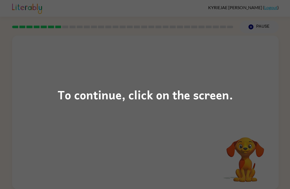
click at [61, 82] on div "To continue, click on the screen." at bounding box center [145, 94] width 290 height 189
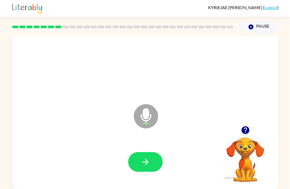
click at [243, 132] on icon "button" at bounding box center [245, 130] width 8 height 8
click at [239, 129] on button "button" at bounding box center [245, 130] width 14 height 14
click at [240, 136] on button "button" at bounding box center [245, 130] width 14 height 14
click at [242, 137] on video "Your browser must support playing .mp4 files to use Literably. Please try using…" at bounding box center [245, 156] width 54 height 54
click at [143, 159] on icon "button" at bounding box center [145, 161] width 9 height 9
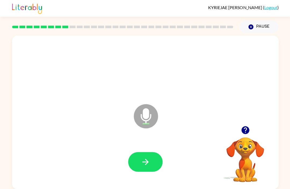
click at [243, 131] on icon "button" at bounding box center [245, 130] width 8 height 8
click at [137, 157] on button "button" at bounding box center [145, 162] width 34 height 20
click at [236, 131] on div at bounding box center [245, 130] width 54 height 14
click at [245, 126] on icon "button" at bounding box center [244, 129] width 9 height 9
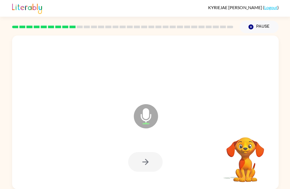
click at [245, 126] on div "Microphone The Microphone is here when it is your turn to talk" at bounding box center [145, 112] width 266 height 154
click at [245, 129] on div "Microphone The Microphone is here when it is your turn to talk" at bounding box center [145, 112] width 266 height 154
click at [244, 129] on div "Microphone The Microphone is here when it is your turn to talk" at bounding box center [145, 112] width 266 height 154
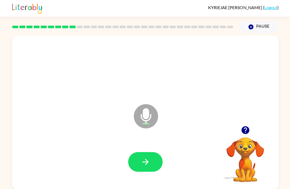
click at [239, 137] on div at bounding box center [245, 130] width 54 height 14
click at [243, 125] on button "button" at bounding box center [245, 130] width 14 height 14
click at [243, 131] on icon "button" at bounding box center [245, 130] width 8 height 8
click at [144, 166] on icon "button" at bounding box center [145, 161] width 9 height 9
click at [240, 128] on button "button" at bounding box center [245, 130] width 14 height 14
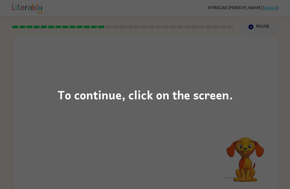
click at [79, 62] on div "To continue, click on the screen." at bounding box center [145, 94] width 290 height 189
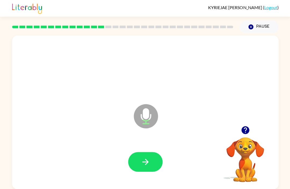
click at [143, 162] on icon "button" at bounding box center [145, 161] width 9 height 9
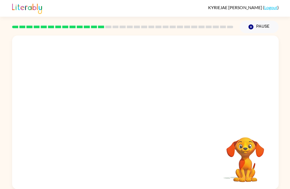
click at [276, 176] on div "Your browser must support playing .mp4 files to use Literably. Please try using…" at bounding box center [145, 112] width 266 height 154
click at [272, 187] on div "Your browser must support playing .mp4 files to use Literably. Please try using…" at bounding box center [145, 112] width 266 height 154
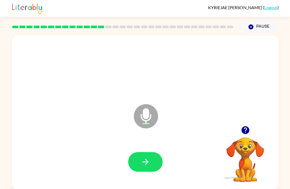
click at [146, 160] on icon "button" at bounding box center [145, 162] width 6 height 6
click at [152, 163] on button "button" at bounding box center [145, 162] width 34 height 20
click at [142, 163] on icon "button" at bounding box center [145, 161] width 9 height 9
click at [145, 168] on button "button" at bounding box center [145, 162] width 34 height 20
click at [248, 128] on icon "button" at bounding box center [244, 129] width 9 height 9
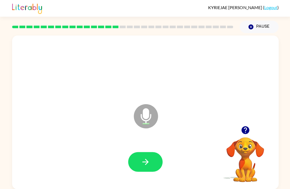
click at [141, 158] on icon "button" at bounding box center [145, 161] width 9 height 9
click at [243, 129] on icon "button" at bounding box center [245, 130] width 8 height 8
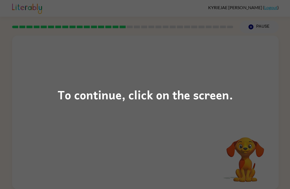
click at [159, 76] on div "To continue, click on the screen." at bounding box center [145, 94] width 290 height 189
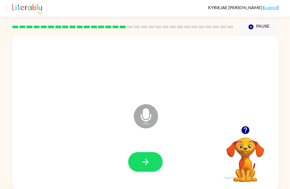
click at [143, 155] on button "button" at bounding box center [145, 162] width 34 height 20
click at [239, 129] on button "button" at bounding box center [245, 130] width 14 height 14
click at [139, 162] on button "button" at bounding box center [145, 162] width 34 height 20
click at [140, 164] on button "button" at bounding box center [145, 162] width 34 height 20
click at [141, 163] on icon "button" at bounding box center [145, 161] width 9 height 9
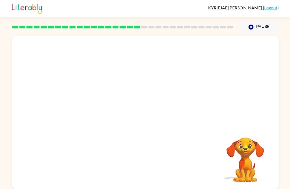
scroll to position [1, 0]
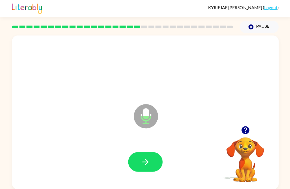
click at [147, 162] on icon "button" at bounding box center [145, 162] width 6 height 6
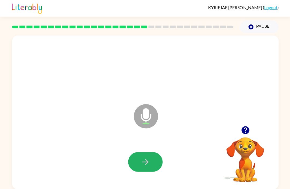
click at [137, 156] on button "button" at bounding box center [145, 162] width 34 height 20
click at [247, 133] on icon "button" at bounding box center [245, 130] width 8 height 8
click at [133, 166] on button "button" at bounding box center [145, 162] width 34 height 20
click at [135, 155] on button "button" at bounding box center [145, 162] width 34 height 20
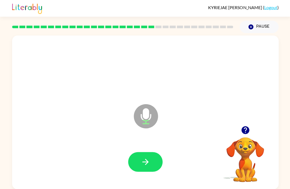
click at [145, 163] on icon "button" at bounding box center [145, 161] width 9 height 9
click at [136, 165] on button "button" at bounding box center [145, 162] width 34 height 20
click at [245, 129] on icon "button" at bounding box center [245, 130] width 8 height 8
click at [144, 170] on button "button" at bounding box center [145, 162] width 34 height 20
click at [138, 168] on button "button" at bounding box center [145, 162] width 34 height 20
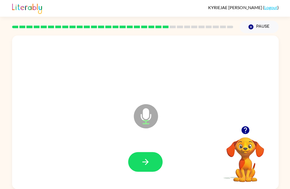
click at [145, 165] on icon "button" at bounding box center [145, 161] width 9 height 9
click at [133, 160] on button "button" at bounding box center [145, 162] width 34 height 20
click at [137, 162] on button "button" at bounding box center [145, 162] width 34 height 20
click at [128, 162] on button "button" at bounding box center [145, 162] width 34 height 20
click at [140, 165] on button "button" at bounding box center [145, 162] width 34 height 20
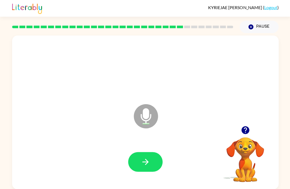
click at [133, 167] on button "button" at bounding box center [145, 162] width 34 height 20
click at [147, 167] on button "button" at bounding box center [145, 162] width 34 height 20
click at [139, 161] on button "button" at bounding box center [145, 162] width 34 height 20
click at [152, 160] on button "button" at bounding box center [145, 162] width 34 height 20
click at [138, 161] on button "button" at bounding box center [145, 162] width 34 height 20
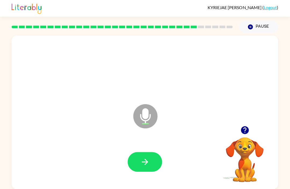
click at [134, 163] on button "button" at bounding box center [145, 162] width 34 height 20
click at [144, 150] on div at bounding box center [144, 162] width 255 height 44
click at [137, 156] on button "button" at bounding box center [145, 162] width 34 height 20
click at [141, 164] on icon "button" at bounding box center [145, 161] width 9 height 9
click at [141, 162] on icon "button" at bounding box center [145, 161] width 9 height 9
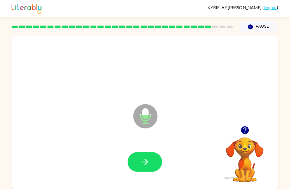
click at [143, 160] on icon "button" at bounding box center [145, 161] width 9 height 9
click at [143, 165] on icon "button" at bounding box center [145, 161] width 9 height 9
click at [149, 153] on button "button" at bounding box center [145, 162] width 34 height 20
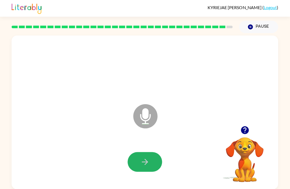
click at [148, 160] on icon "button" at bounding box center [145, 161] width 9 height 9
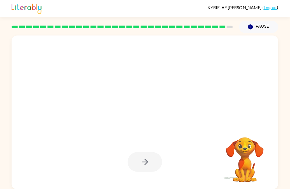
click at [140, 161] on button "button" at bounding box center [145, 162] width 34 height 20
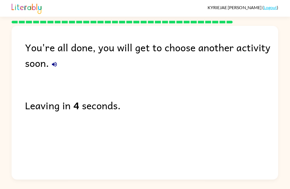
click at [17, 90] on div "You're all done, you will get to choose another activity soon. Leaving in 4 sec…" at bounding box center [145, 101] width 266 height 151
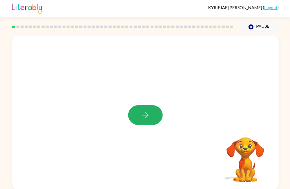
click at [144, 113] on icon "button" at bounding box center [145, 114] width 9 height 9
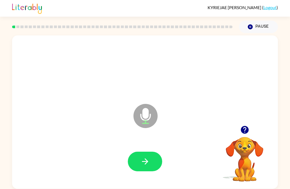
click at [142, 159] on icon "button" at bounding box center [145, 161] width 9 height 9
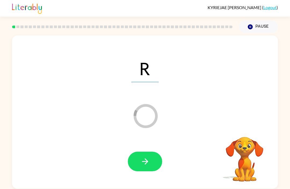
click at [241, 131] on video "Your browser must support playing .mp4 files to use Literably. Please try using…" at bounding box center [245, 156] width 54 height 54
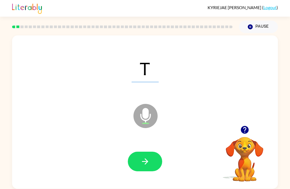
click at [158, 166] on button "button" at bounding box center [145, 162] width 34 height 20
click at [154, 158] on button "button" at bounding box center [145, 162] width 34 height 20
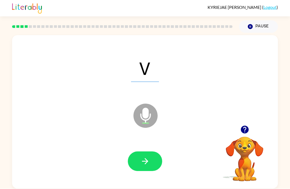
scroll to position [2, 0]
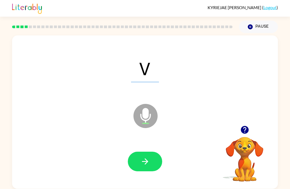
click at [249, 134] on button "button" at bounding box center [245, 130] width 14 height 14
click at [151, 163] on button "button" at bounding box center [145, 162] width 34 height 20
click at [148, 156] on button "button" at bounding box center [145, 162] width 34 height 20
click at [138, 166] on button "button" at bounding box center [145, 162] width 34 height 20
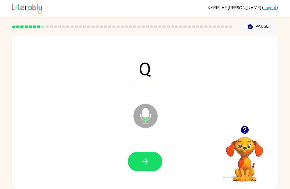
click at [140, 171] on button "button" at bounding box center [145, 162] width 34 height 20
click at [143, 165] on icon "button" at bounding box center [145, 161] width 9 height 9
click at [151, 153] on button "button" at bounding box center [145, 162] width 34 height 20
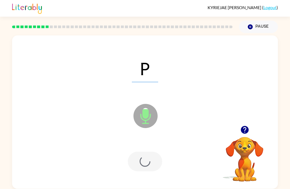
click at [151, 153] on div at bounding box center [145, 162] width 34 height 20
click at [145, 168] on div at bounding box center [145, 162] width 34 height 20
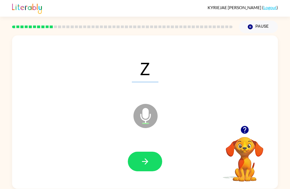
click at [150, 171] on button "button" at bounding box center [145, 162] width 34 height 20
click at [155, 166] on button "button" at bounding box center [145, 162] width 34 height 20
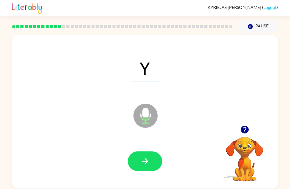
click at [145, 152] on button "button" at bounding box center [145, 162] width 34 height 20
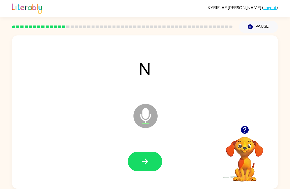
click at [150, 157] on icon "button" at bounding box center [145, 161] width 9 height 9
click at [148, 157] on icon "button" at bounding box center [145, 161] width 9 height 9
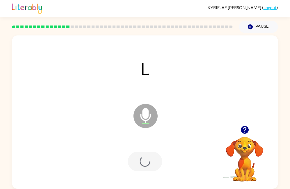
click at [147, 152] on div at bounding box center [145, 162] width 34 height 20
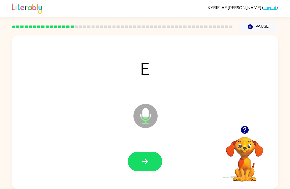
click at [130, 152] on button "button" at bounding box center [145, 162] width 34 height 20
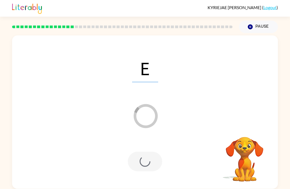
click at [172, 187] on div "KYRIEJAE GORDON ( Logout ) Pause Pause E Loader Your response is being sent to …" at bounding box center [145, 94] width 290 height 189
click at [152, 152] on div at bounding box center [145, 162] width 34 height 20
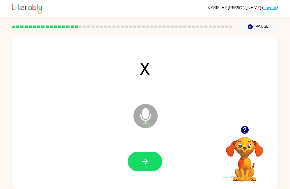
click at [139, 160] on button "button" at bounding box center [145, 162] width 34 height 20
click at [145, 169] on button "button" at bounding box center [145, 162] width 34 height 20
click at [142, 160] on icon "button" at bounding box center [145, 161] width 9 height 9
click at [143, 161] on icon "button" at bounding box center [145, 161] width 9 height 9
click at [158, 170] on button "button" at bounding box center [145, 162] width 34 height 20
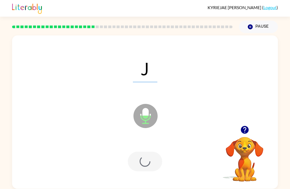
click at [159, 171] on div at bounding box center [145, 162] width 34 height 20
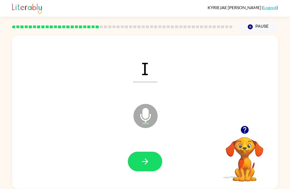
click at [157, 155] on button "button" at bounding box center [145, 162] width 34 height 20
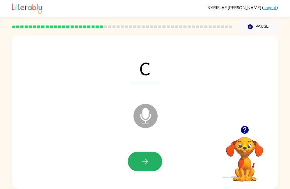
click at [142, 156] on button "button" at bounding box center [145, 162] width 34 height 20
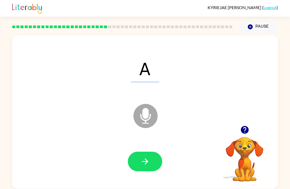
click at [145, 168] on button "button" at bounding box center [145, 162] width 34 height 20
click at [153, 165] on button "button" at bounding box center [145, 162] width 34 height 20
click at [154, 167] on button "button" at bounding box center [145, 162] width 34 height 20
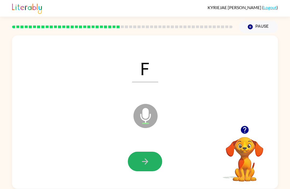
click at [141, 162] on button "button" at bounding box center [145, 162] width 34 height 20
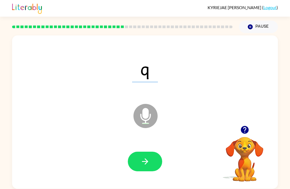
click at [161, 159] on button "button" at bounding box center [145, 162] width 34 height 20
click at [145, 152] on button "button" at bounding box center [145, 162] width 34 height 20
click at [134, 156] on button "button" at bounding box center [145, 162] width 34 height 20
click at [150, 159] on icon "button" at bounding box center [145, 161] width 9 height 9
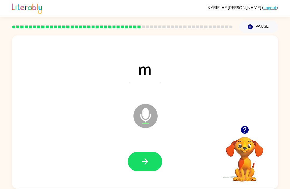
click at [149, 162] on button "button" at bounding box center [145, 162] width 34 height 20
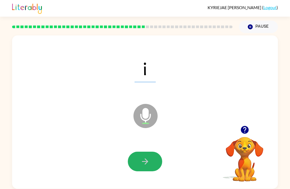
click at [148, 161] on icon "button" at bounding box center [145, 161] width 9 height 9
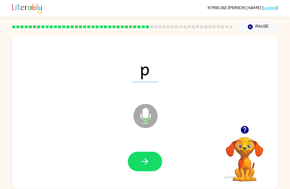
scroll to position [5, 0]
click at [141, 158] on icon "button" at bounding box center [145, 161] width 9 height 9
click at [138, 162] on button "button" at bounding box center [145, 162] width 34 height 20
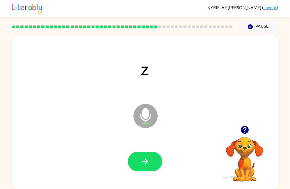
click at [141, 165] on icon "button" at bounding box center [145, 161] width 9 height 9
click at [144, 160] on icon "button" at bounding box center [145, 161] width 9 height 9
click at [161, 157] on button "button" at bounding box center [145, 162] width 34 height 20
click at [148, 170] on button "button" at bounding box center [145, 162] width 34 height 20
click at [149, 160] on icon "button" at bounding box center [145, 161] width 9 height 9
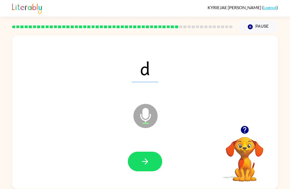
scroll to position [1, 0]
click at [155, 163] on button "button" at bounding box center [145, 162] width 34 height 20
click at [158, 161] on button "button" at bounding box center [145, 162] width 34 height 20
click at [218, 186] on div "y Microphone The Microphone is here when it is your turn to talk" at bounding box center [145, 112] width 266 height 154
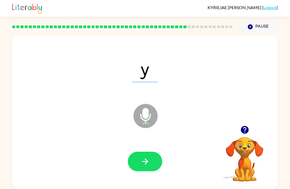
click at [154, 162] on button "button" at bounding box center [145, 162] width 34 height 20
click at [150, 176] on div at bounding box center [144, 162] width 255 height 44
click at [156, 165] on button "button" at bounding box center [145, 162] width 34 height 20
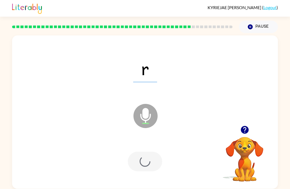
click at [156, 179] on div at bounding box center [144, 162] width 255 height 44
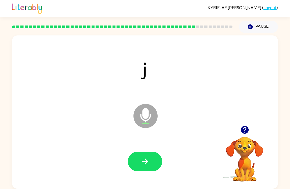
click at [156, 170] on button "button" at bounding box center [145, 162] width 34 height 20
click at [156, 169] on div at bounding box center [145, 162] width 34 height 20
click at [142, 166] on icon "button" at bounding box center [145, 161] width 9 height 9
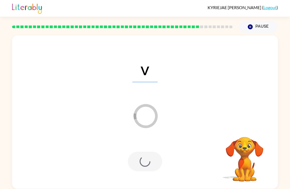
click at [135, 187] on div "v Loader Your response is being sent to our graders" at bounding box center [145, 112] width 266 height 154
click at [150, 171] on div at bounding box center [145, 162] width 34 height 20
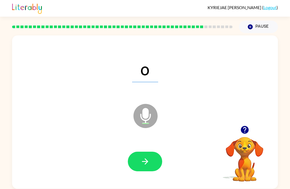
click at [146, 158] on icon "button" at bounding box center [145, 161] width 9 height 9
click at [157, 169] on button "button" at bounding box center [145, 162] width 34 height 20
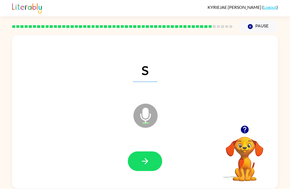
click at [157, 170] on button "button" at bounding box center [145, 162] width 34 height 20
click at [146, 165] on icon "button" at bounding box center [145, 161] width 9 height 9
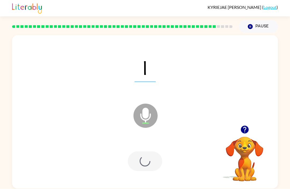
click at [146, 165] on div at bounding box center [145, 162] width 34 height 20
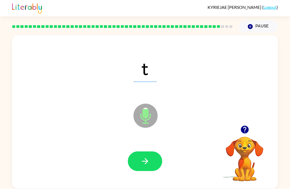
click at [146, 166] on icon "button" at bounding box center [145, 161] width 9 height 9
click at [142, 163] on icon "button" at bounding box center [145, 161] width 9 height 9
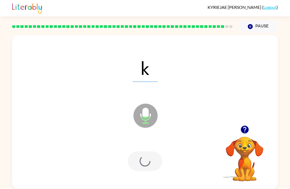
click at [148, 156] on div at bounding box center [145, 162] width 34 height 20
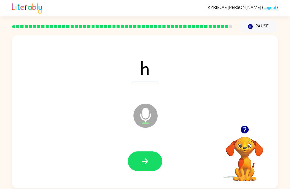
click at [152, 160] on button "button" at bounding box center [145, 162] width 34 height 20
